Goal: Check status: Check status

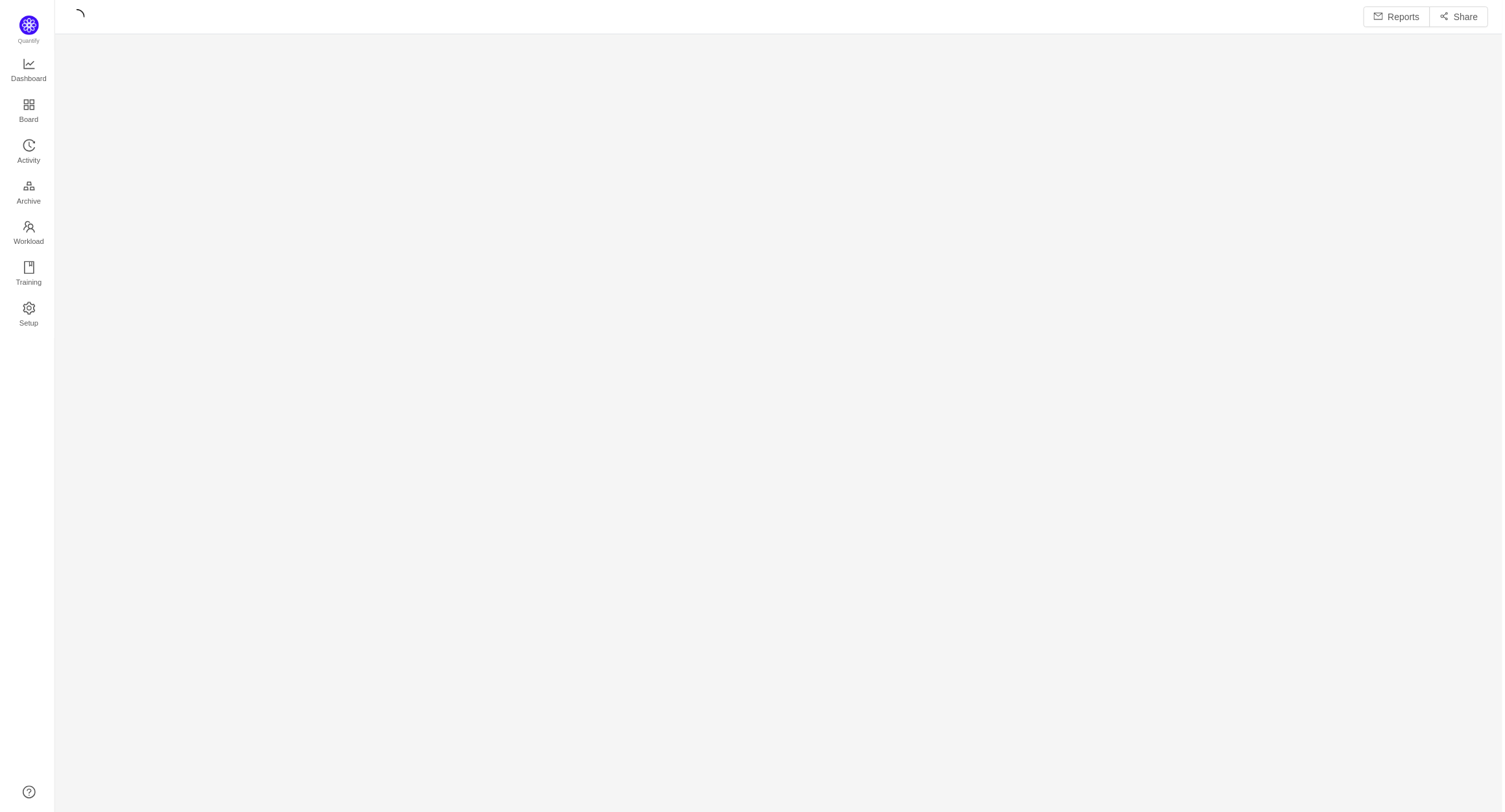
scroll to position [796, 1424]
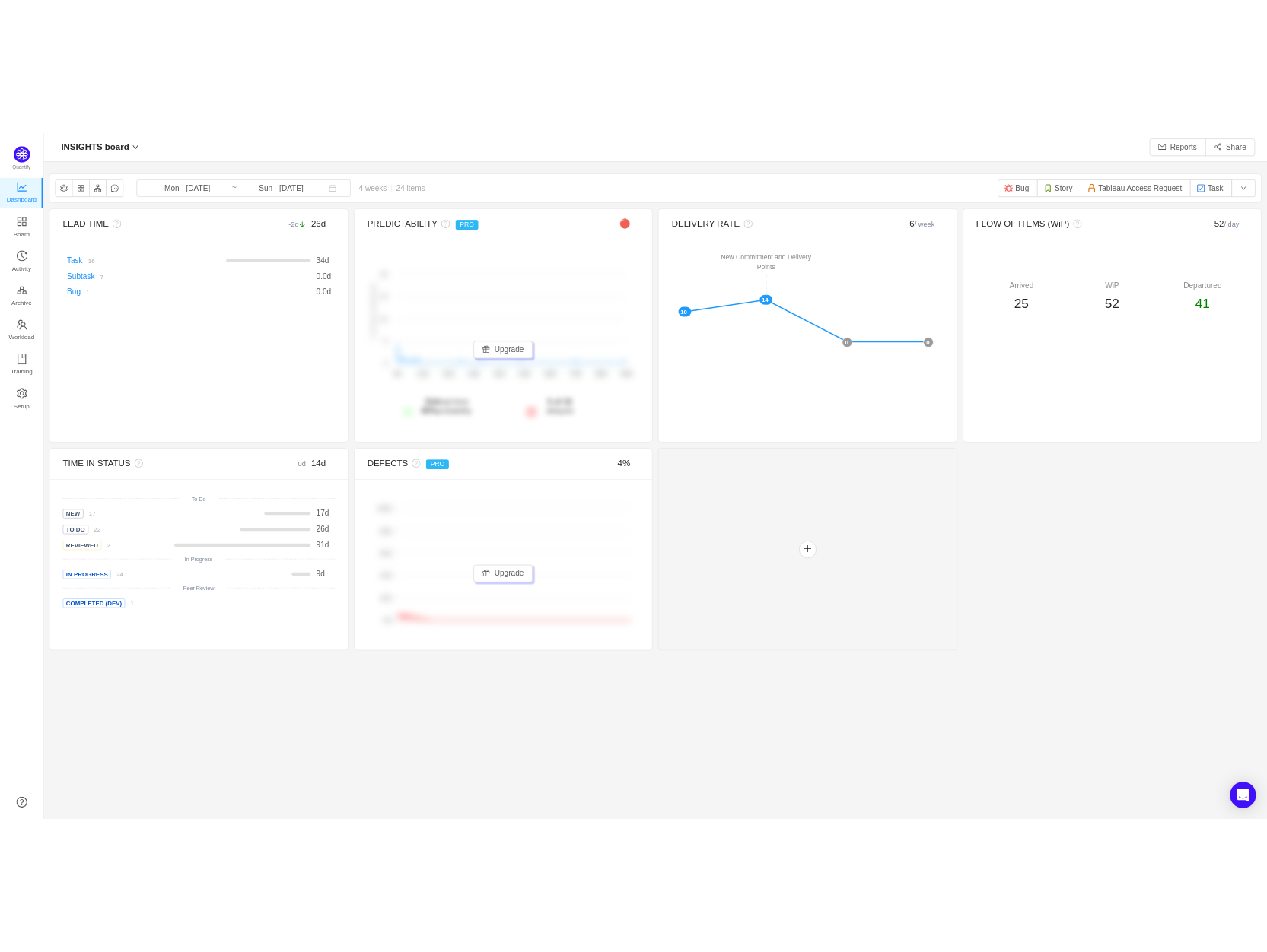
scroll to position [929, 1670]
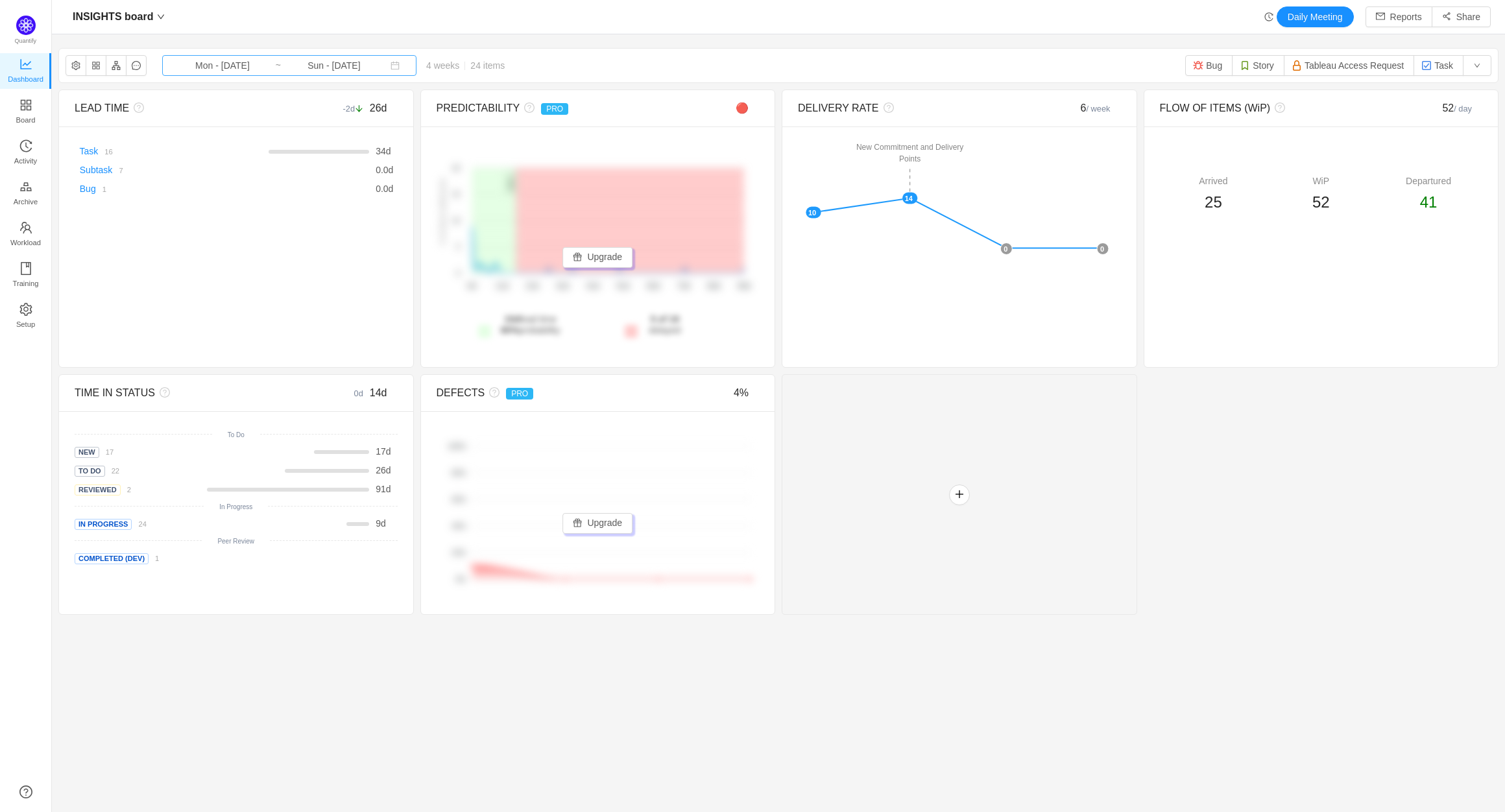
click at [258, 67] on input "Mon - [DATE]" at bounding box center [222, 66] width 105 height 14
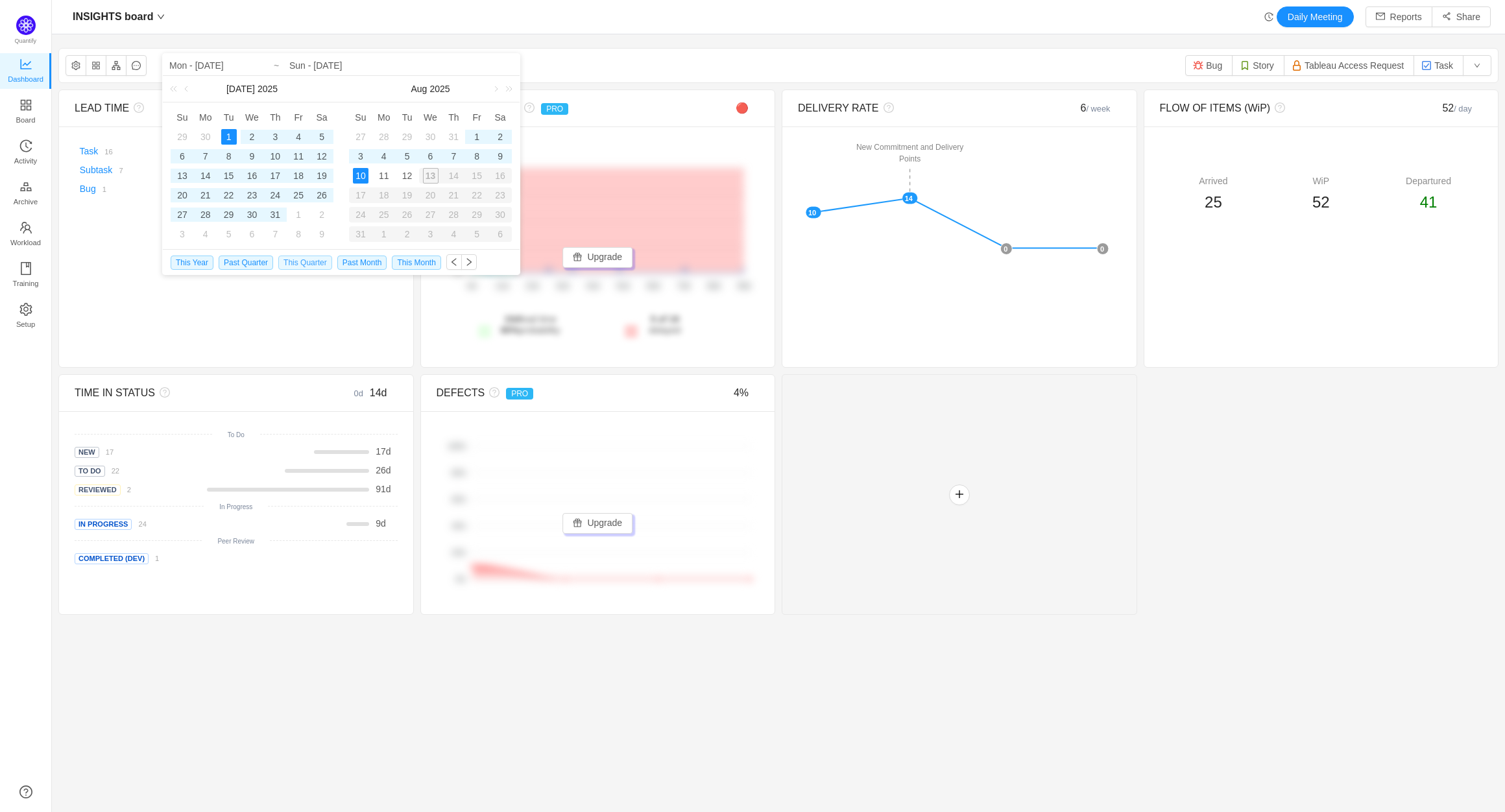
click at [299, 262] on span "This Quarter" at bounding box center [305, 262] width 54 height 14
type input "Tue - [DATE]"
type input "Sun - [DATE]"
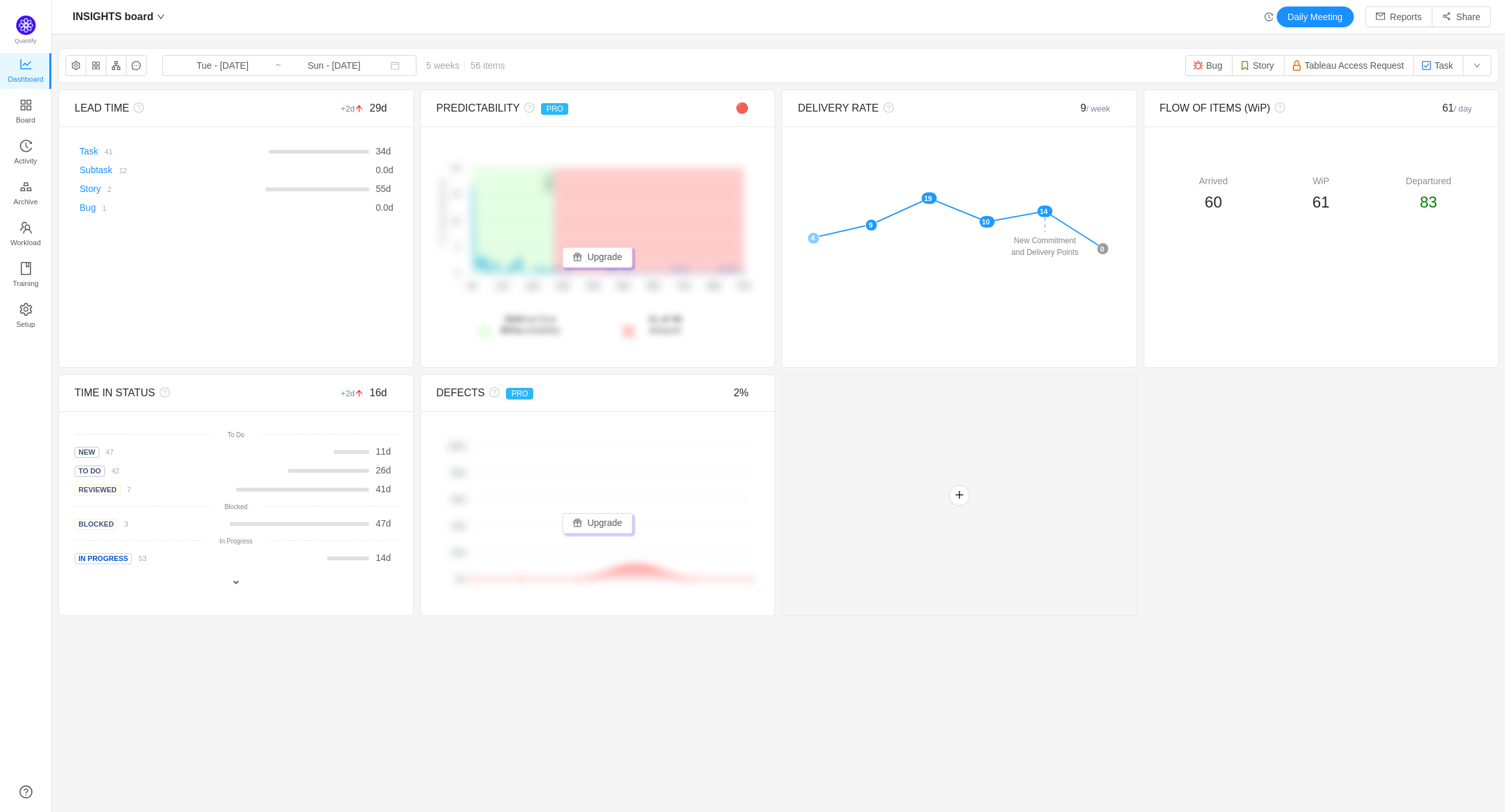
click at [1063, 709] on section "INSIGHTS board Tue - [DATE] ~ Sun - [DATE] 5 weeks 56 items Bug Story Tableau A…" at bounding box center [778, 386] width 1453 height 690
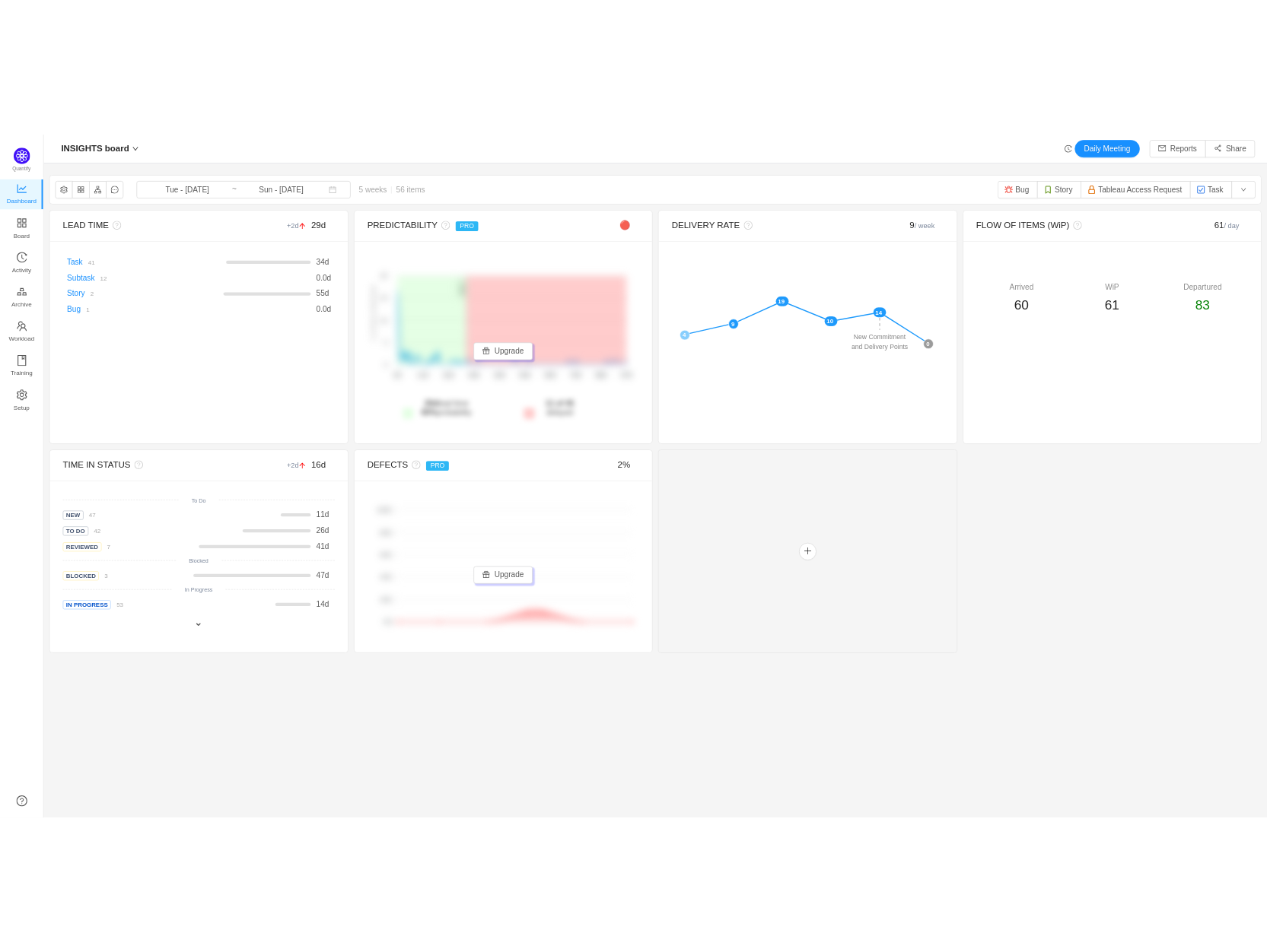
scroll to position [929, 1171]
